Goal: Task Accomplishment & Management: Manage account settings

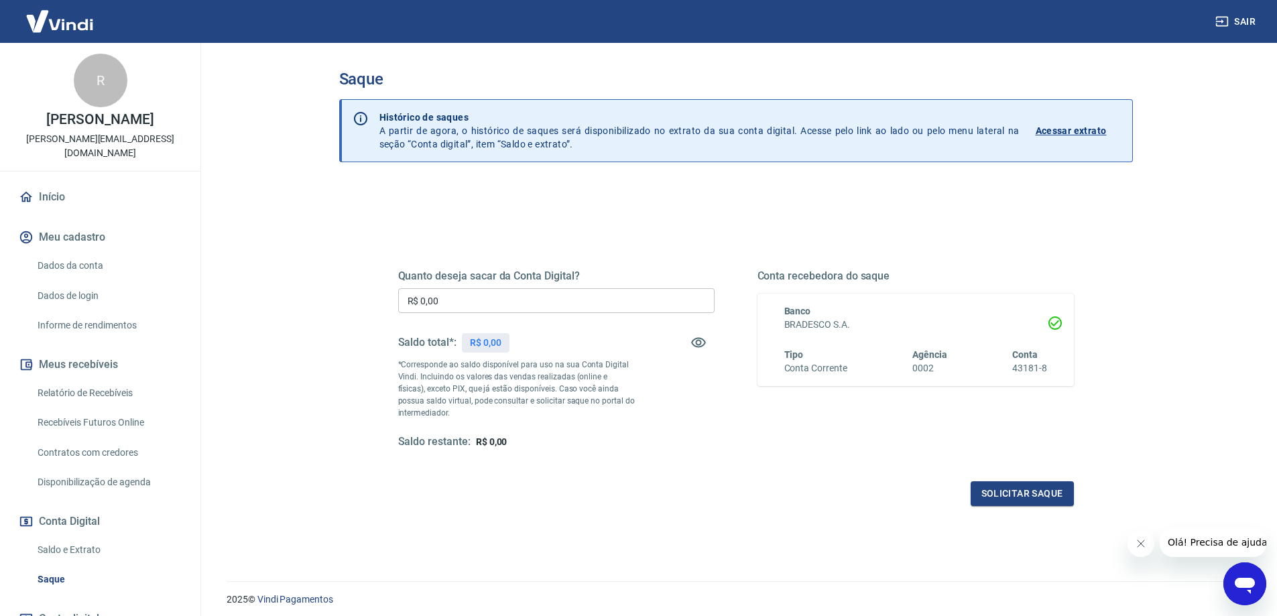
click at [438, 283] on div "Quanto deseja sacar da Conta Digital? R$ 0,00 ​ Saldo total*: R$ 0,00 *Correspo…" at bounding box center [556, 359] width 316 height 180
click at [440, 294] on input "R$ 0,00" at bounding box center [556, 300] width 316 height 25
type input "R$ 567,62"
click at [986, 499] on button "Solicitar saque" at bounding box center [1021, 493] width 103 height 25
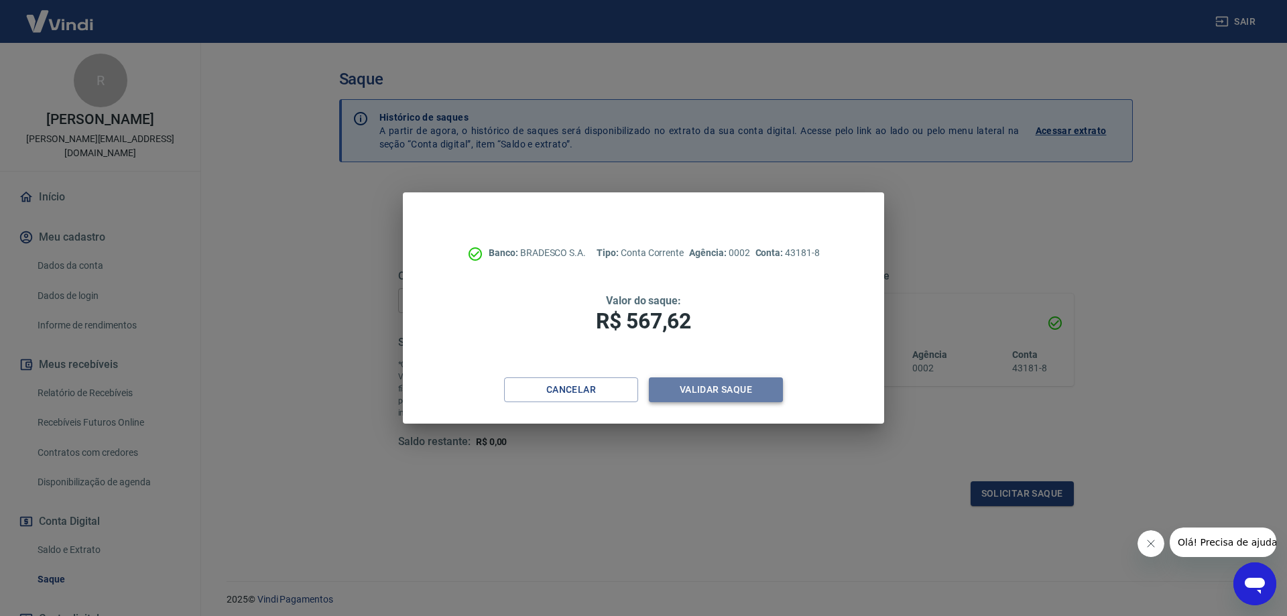
click at [715, 390] on button "Validar saque" at bounding box center [716, 389] width 134 height 25
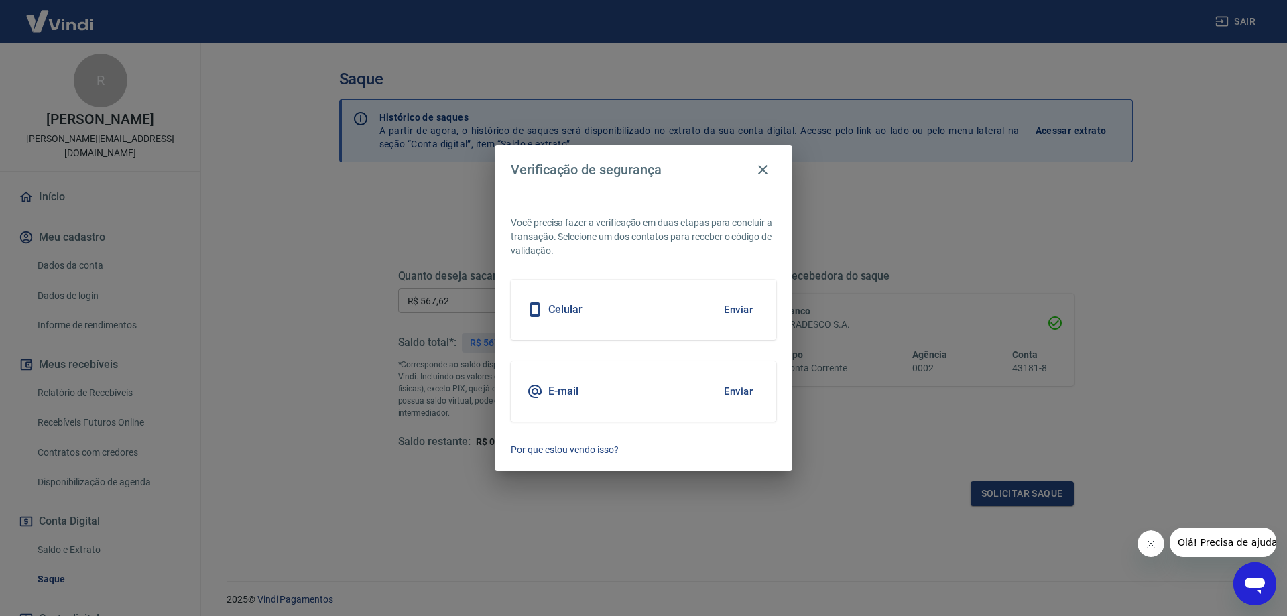
click at [670, 313] on div "Celular Enviar" at bounding box center [643, 309] width 265 height 60
click at [743, 305] on button "Enviar" at bounding box center [738, 310] width 44 height 28
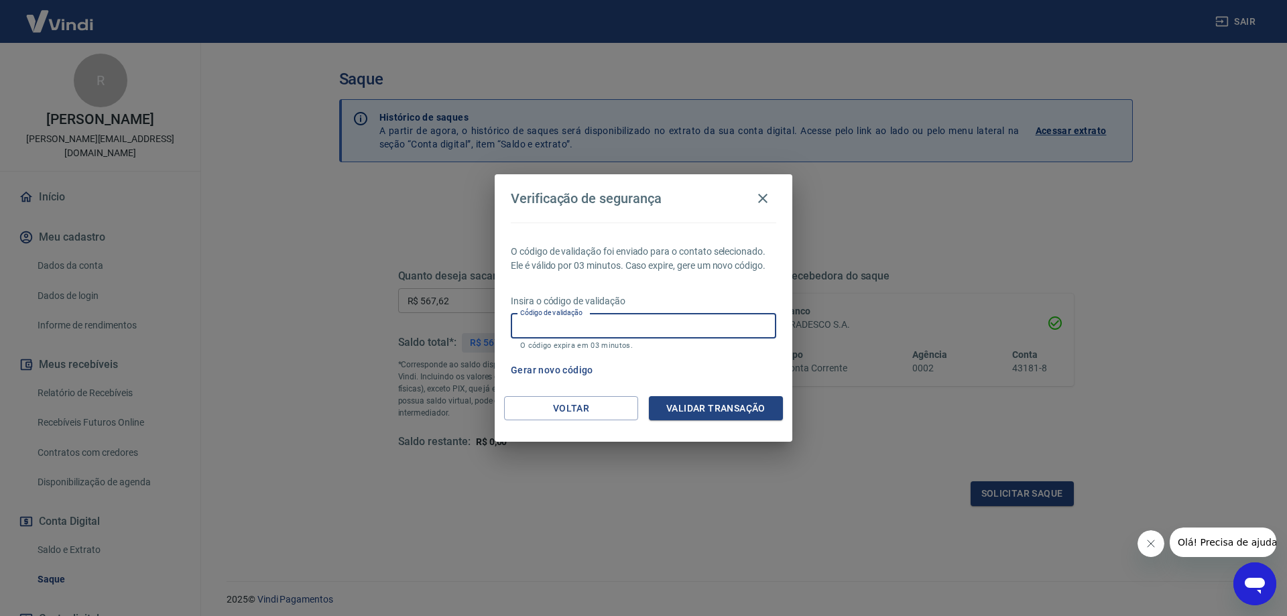
click at [584, 320] on div "Código de validação Código de validação O código expira em 03 minutos." at bounding box center [643, 332] width 265 height 36
click at [547, 365] on button "Gerar novo código" at bounding box center [551, 370] width 93 height 25
click at [599, 325] on input "Código de validação" at bounding box center [643, 326] width 265 height 25
type input "315480"
click at [727, 414] on button "Validar transação" at bounding box center [716, 408] width 134 height 25
